Goal: Navigation & Orientation: Go to known website

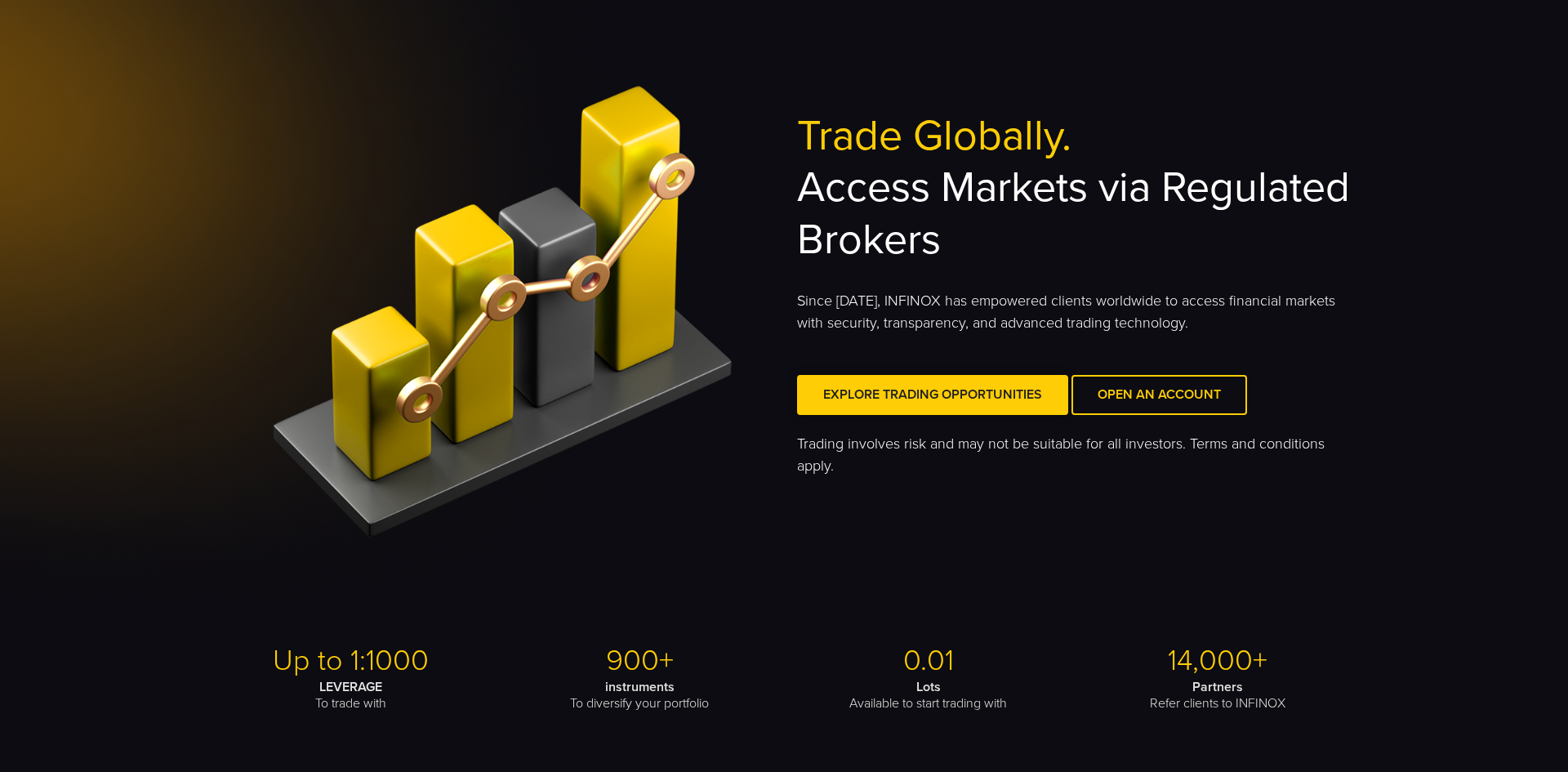
click at [933, 395] on span at bounding box center [933, 395] width 0 height 0
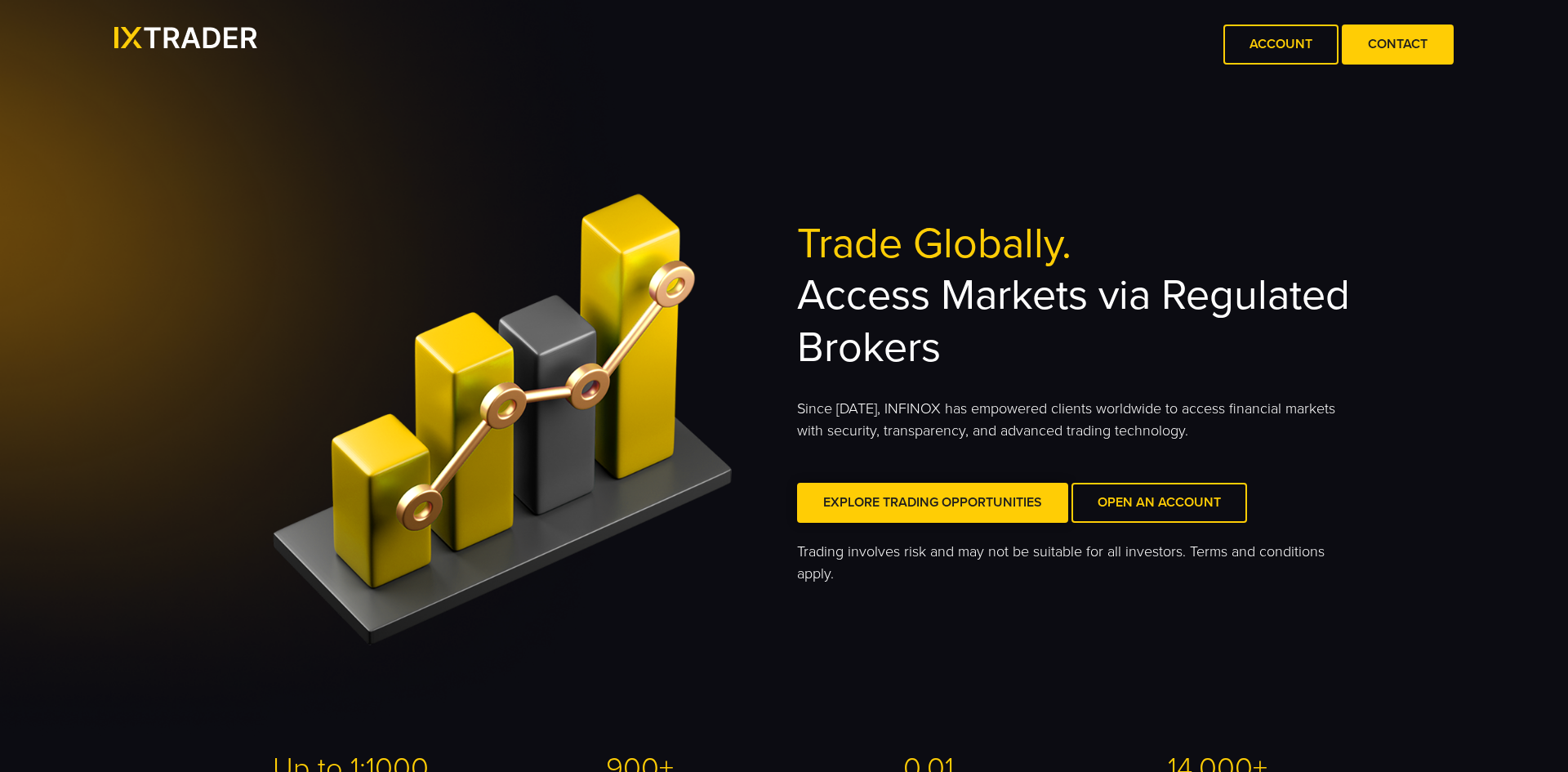
click at [933, 503] on span at bounding box center [933, 503] width 0 height 0
